Goal: Communication & Community: Ask a question

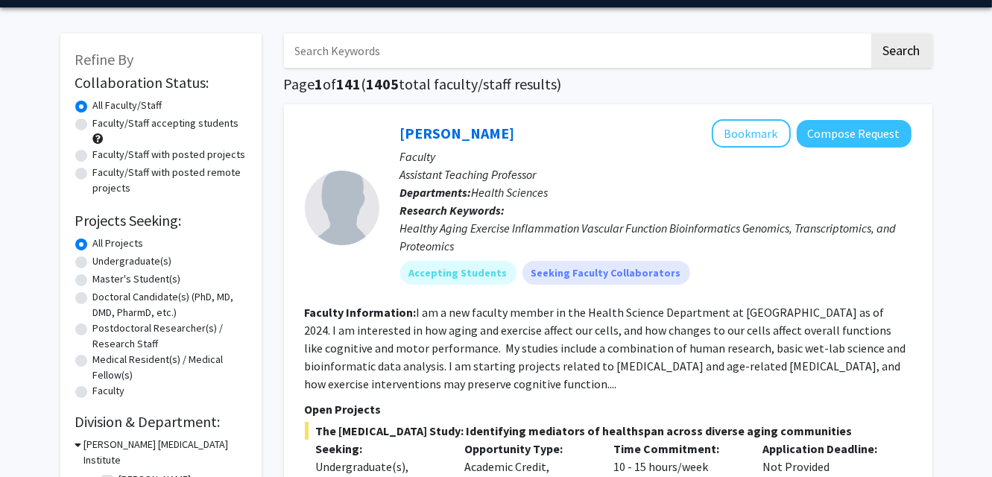
scroll to position [45, 0]
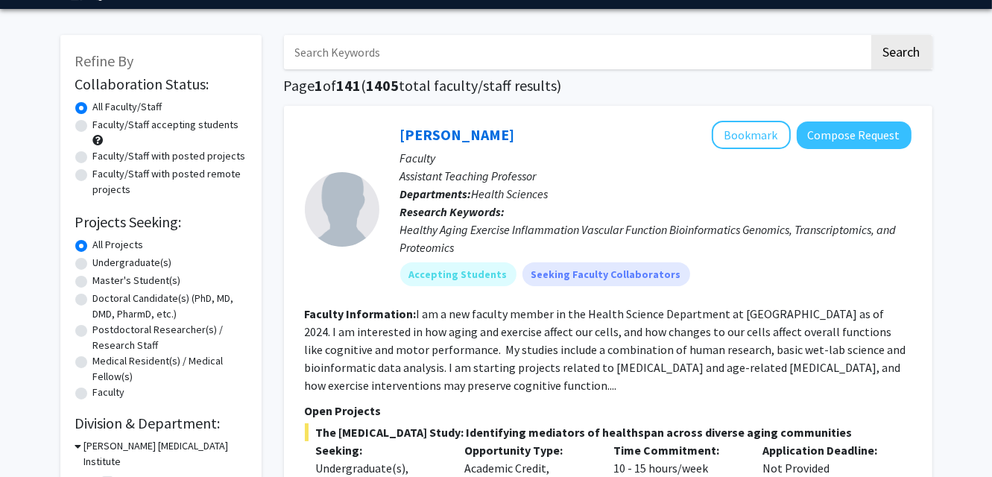
click at [438, 59] on input "Search Keywords" at bounding box center [576, 52] width 585 height 34
type input "Nanofibers"
click at [913, 57] on button "Search" at bounding box center [901, 52] width 61 height 34
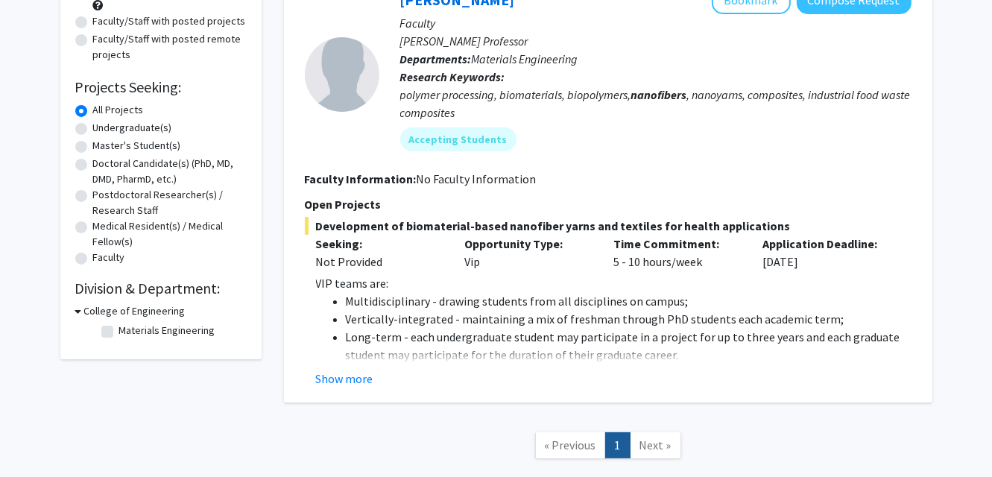
scroll to position [184, 0]
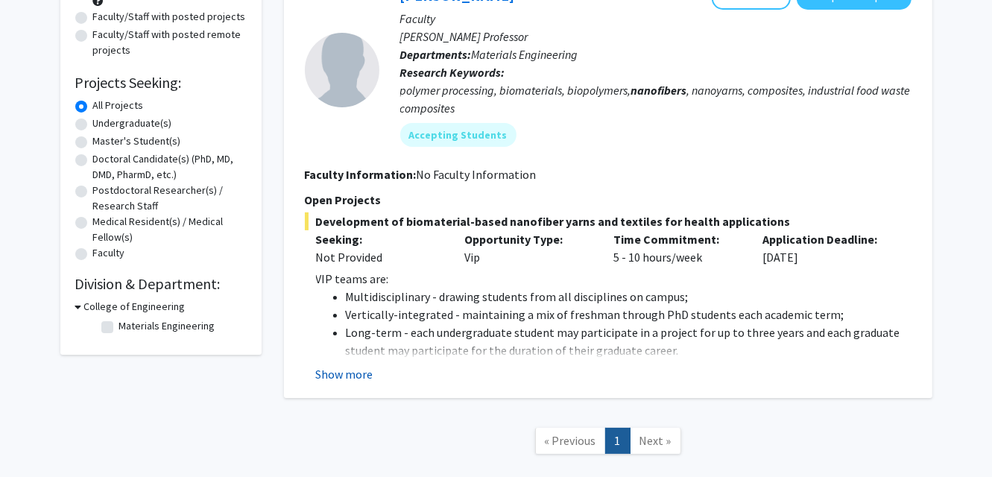
click at [358, 372] on button "Show more" at bounding box center [344, 374] width 57 height 18
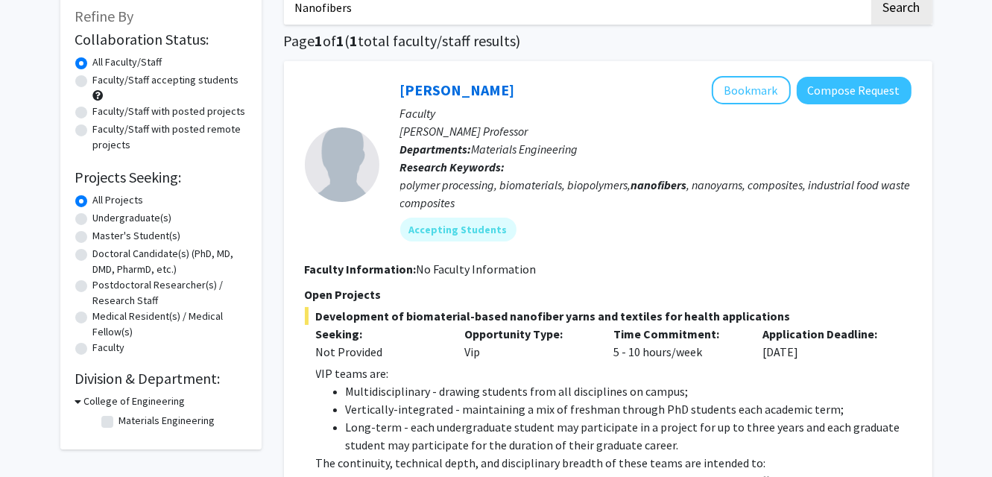
scroll to position [91, 0]
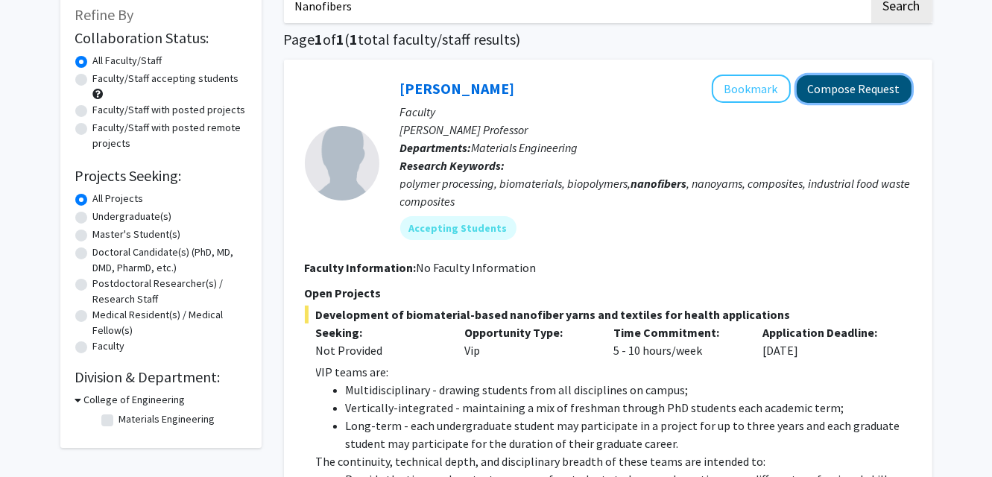
click at [832, 87] on button "Compose Request" at bounding box center [854, 89] width 115 height 28
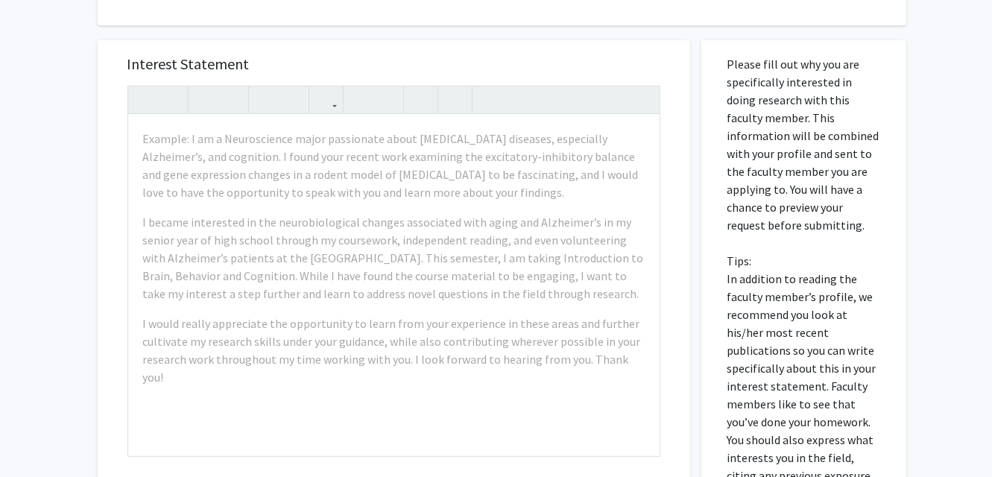
scroll to position [428, 0]
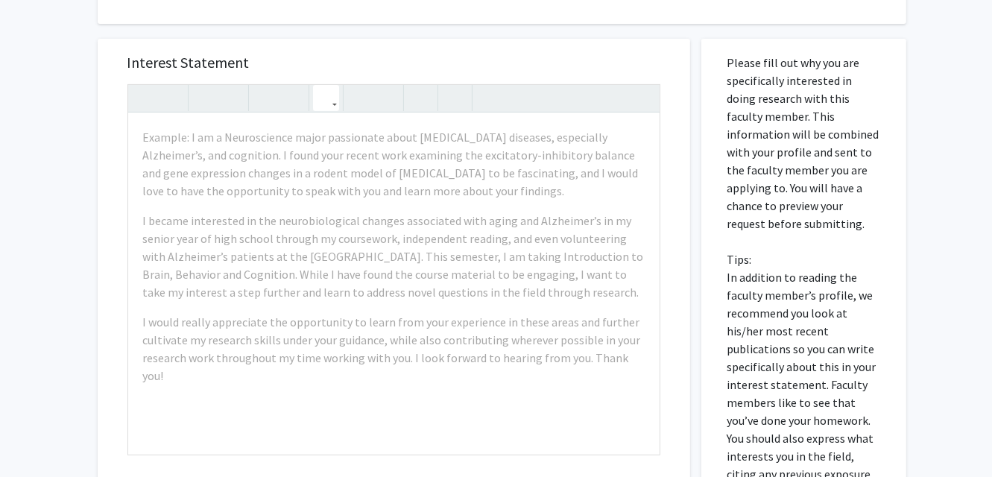
click at [335, 108] on button "button" at bounding box center [326, 98] width 26 height 26
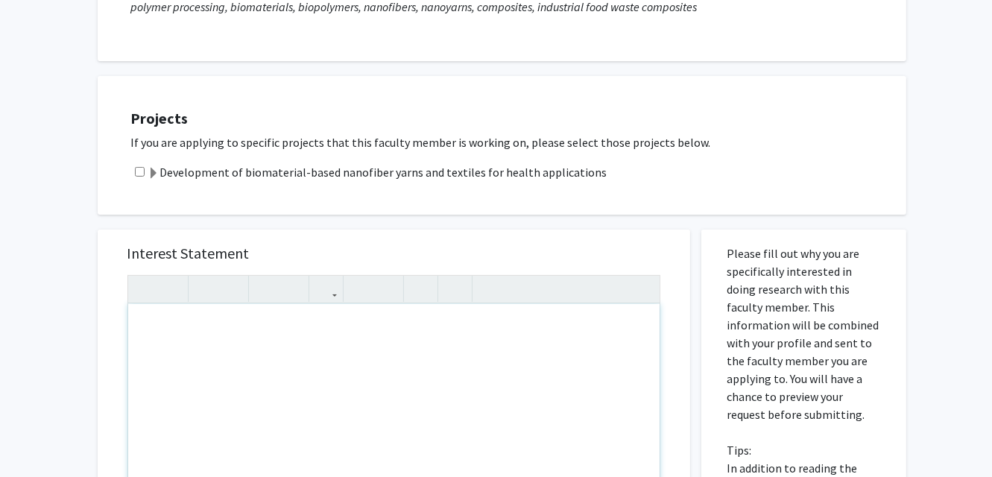
scroll to position [238, 0]
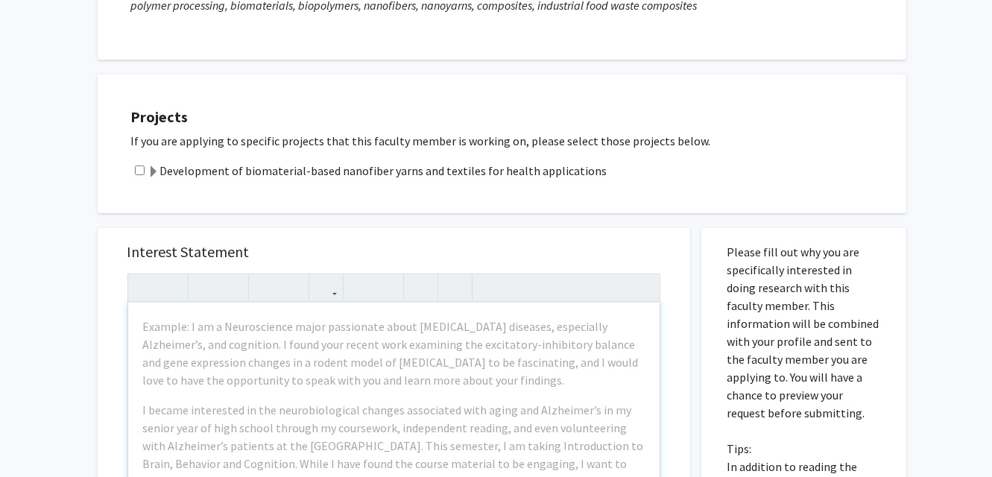
click at [152, 174] on span at bounding box center [154, 172] width 12 height 12
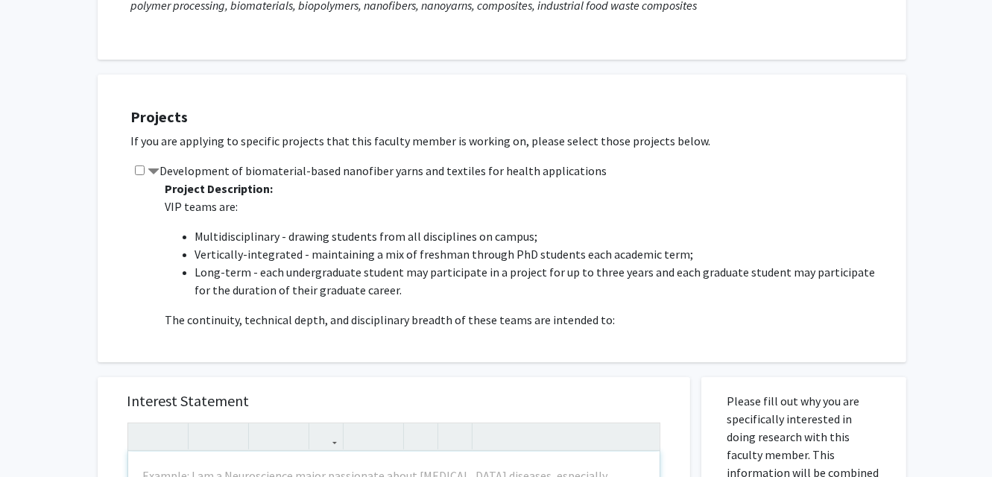
click at [139, 168] on input "checkbox" at bounding box center [140, 170] width 10 height 10
checkbox input "true"
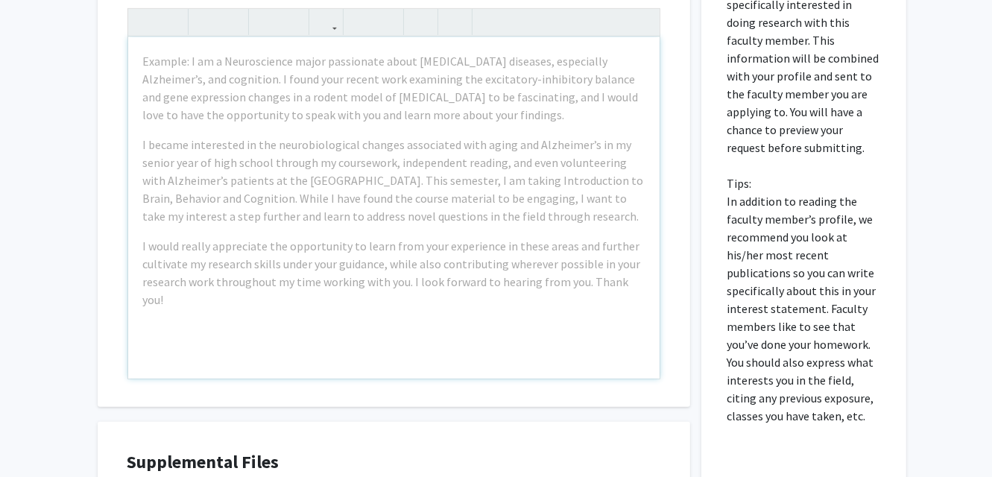
scroll to position [642, 0]
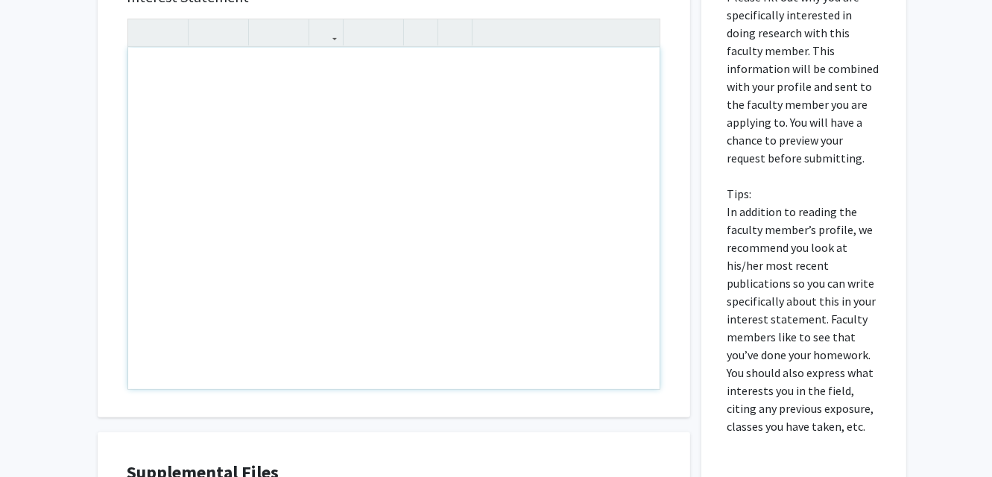
click at [269, 83] on div "Note to users with screen readers: Please press Alt+0 or Option+0 to deactivate…" at bounding box center [393, 218] width 531 height 341
type textarea "H"
type textarea "My name is&nbsp; [PERSON_NAME] and"
type textarea "M"
type textarea "The m"
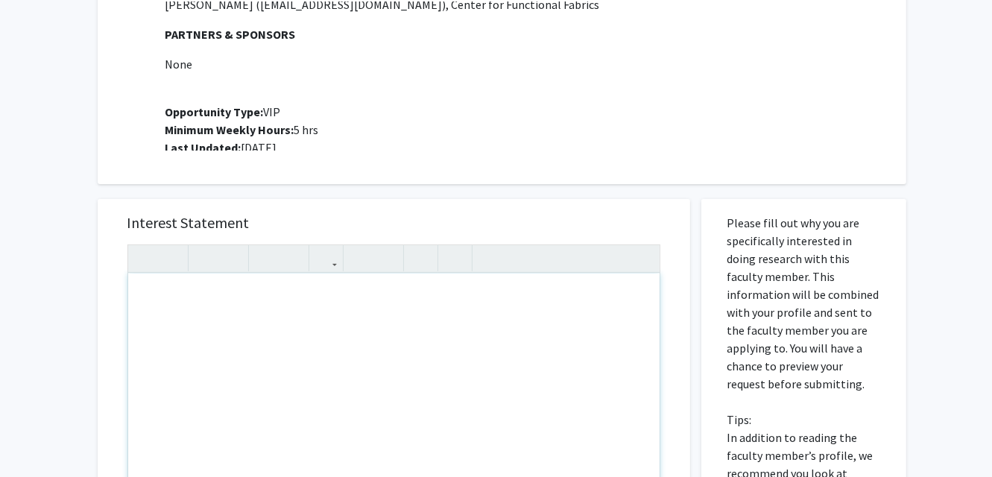
scroll to position [416, 0]
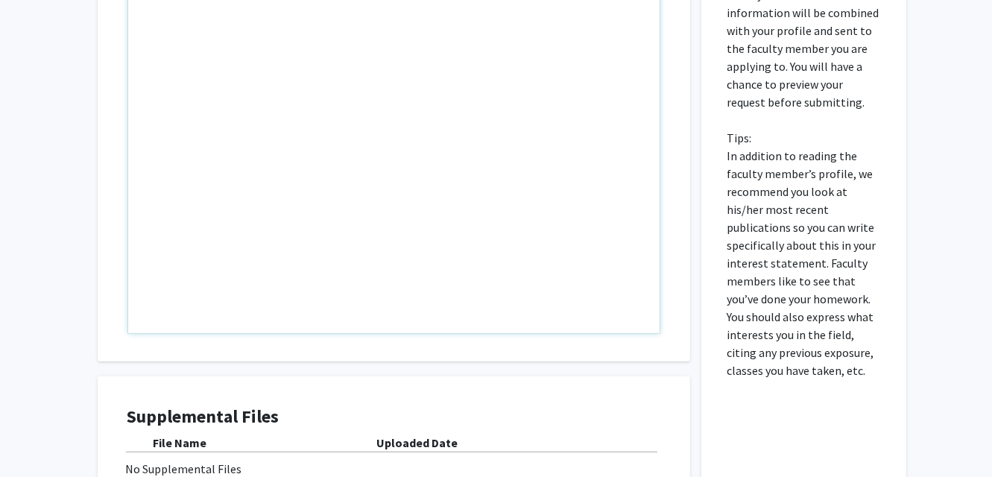
scroll to position [679, 0]
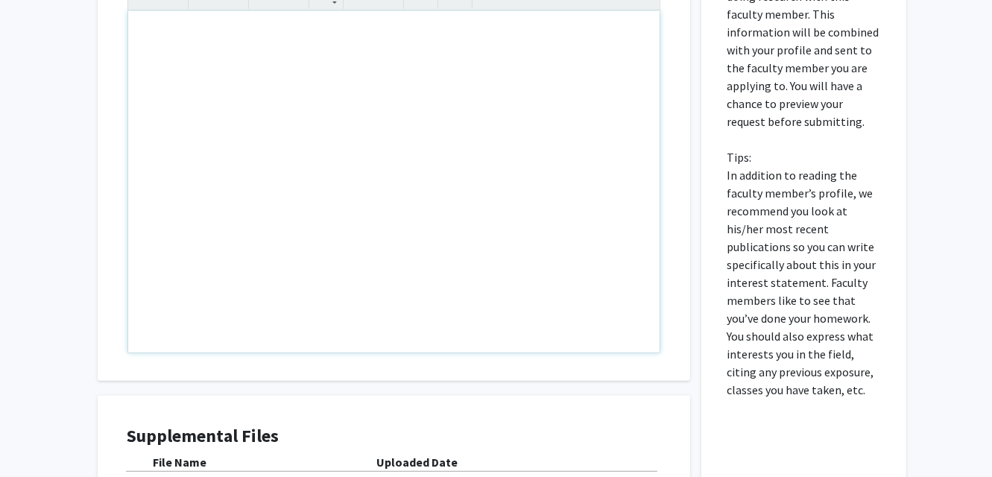
click at [244, 156] on div "Note to users with screen readers: Please press Alt+0 or Option+0 to deactivate…" at bounding box center [393, 181] width 531 height 341
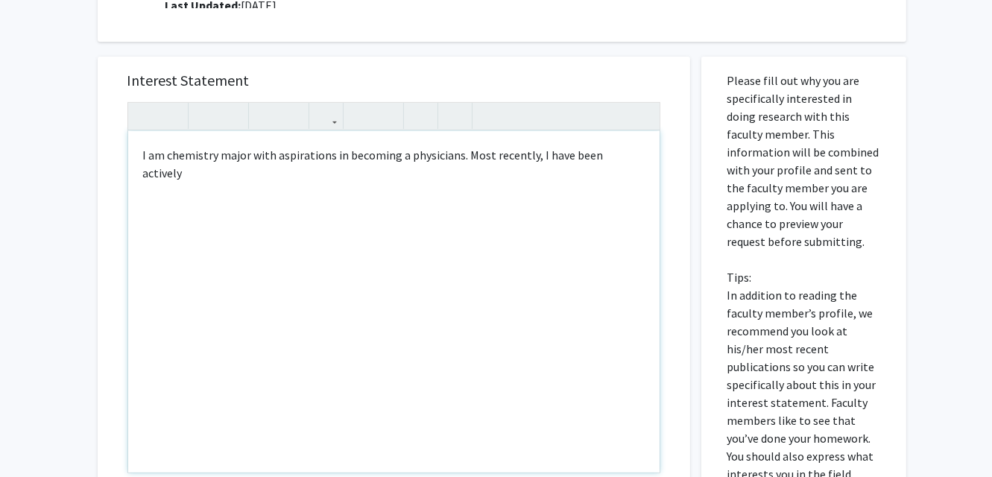
scroll to position [558, 0]
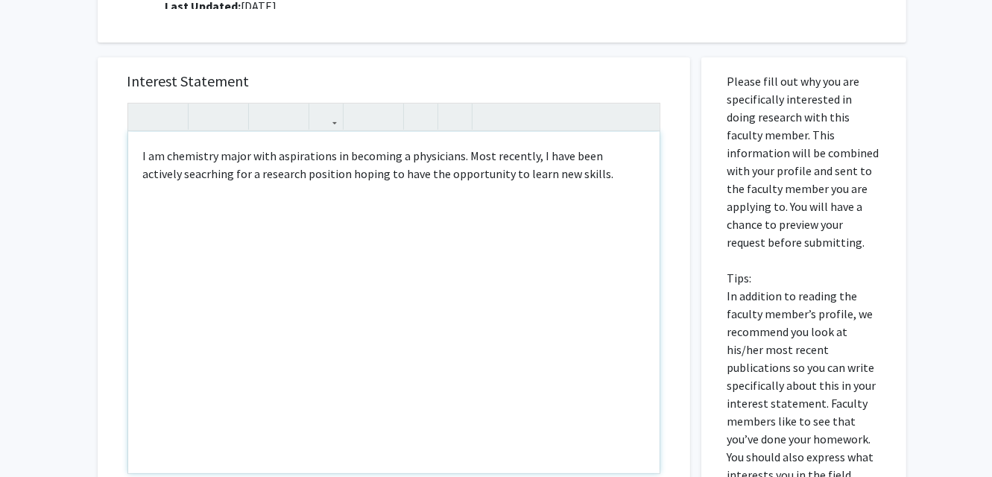
type textarea "I am chemistry major with aspirations in becoming a physicians. Most recently, …"
click at [176, 172] on div "I am chemistry major with aspirations in becoming a physicians. Most recently, …" at bounding box center [393, 302] width 531 height 341
click at [169, 173] on div "I am chemistry major with aspirations in becoming a physicians. Most recently, …" at bounding box center [393, 302] width 531 height 341
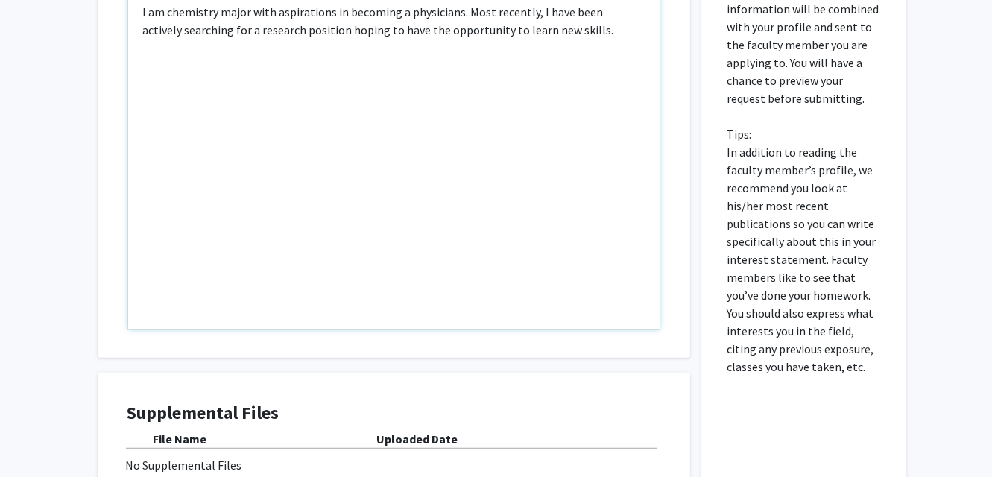
scroll to position [875, 0]
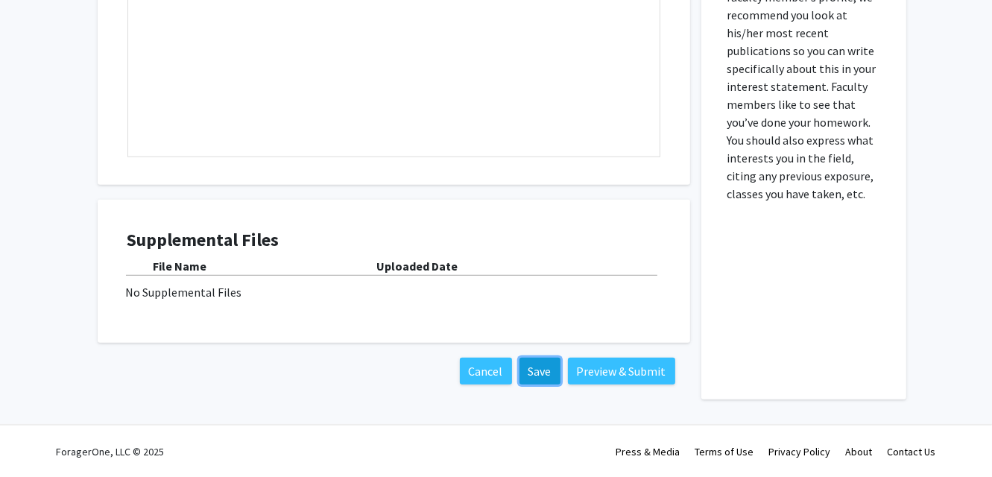
click at [549, 371] on button "Save" at bounding box center [539, 371] width 41 height 27
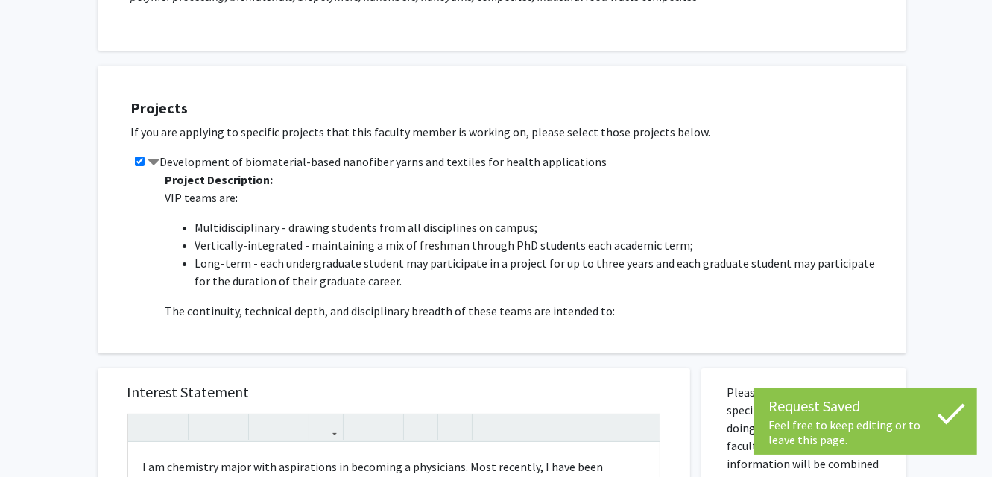
scroll to position [0, 0]
